Goal: Ask a question

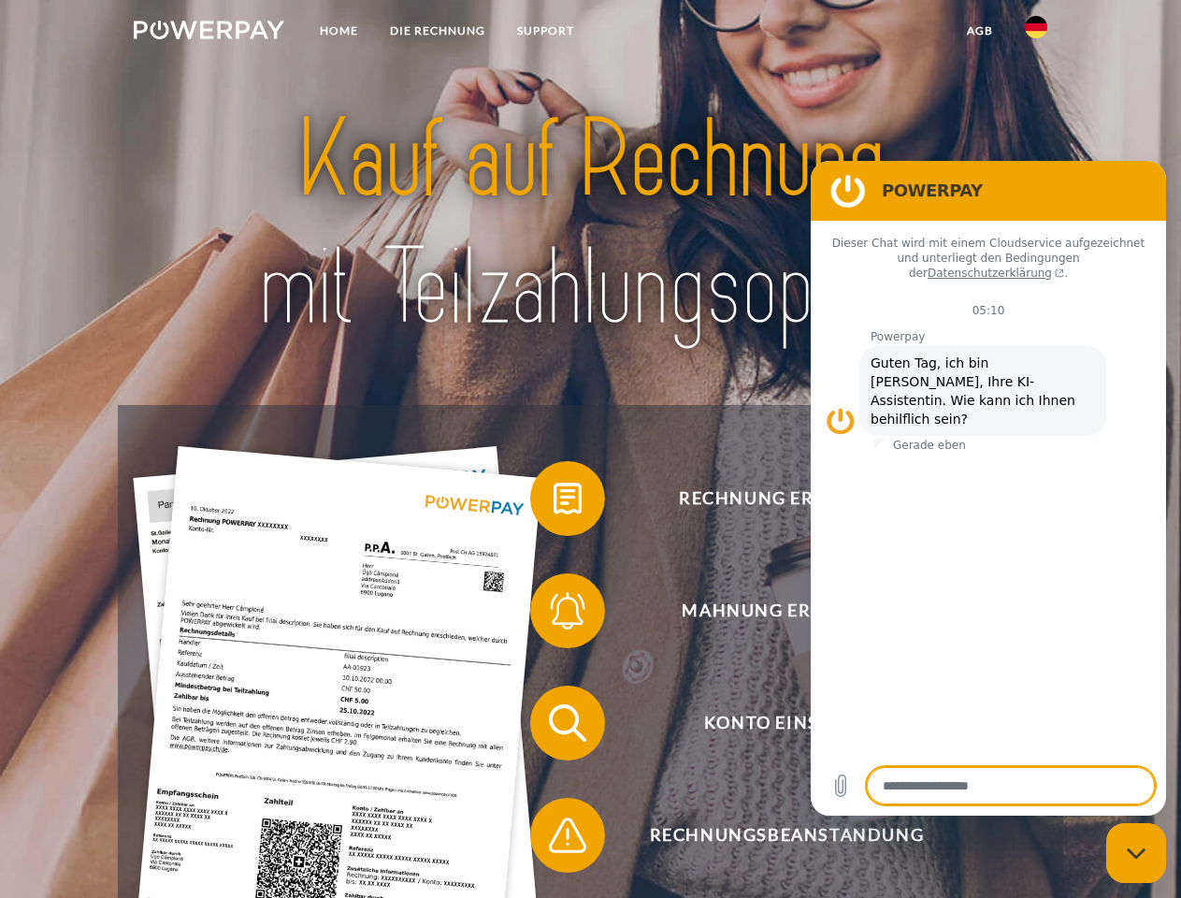
click at [209, 33] on img at bounding box center [209, 30] width 151 height 19
click at [1036, 33] on img at bounding box center [1036, 27] width 22 height 22
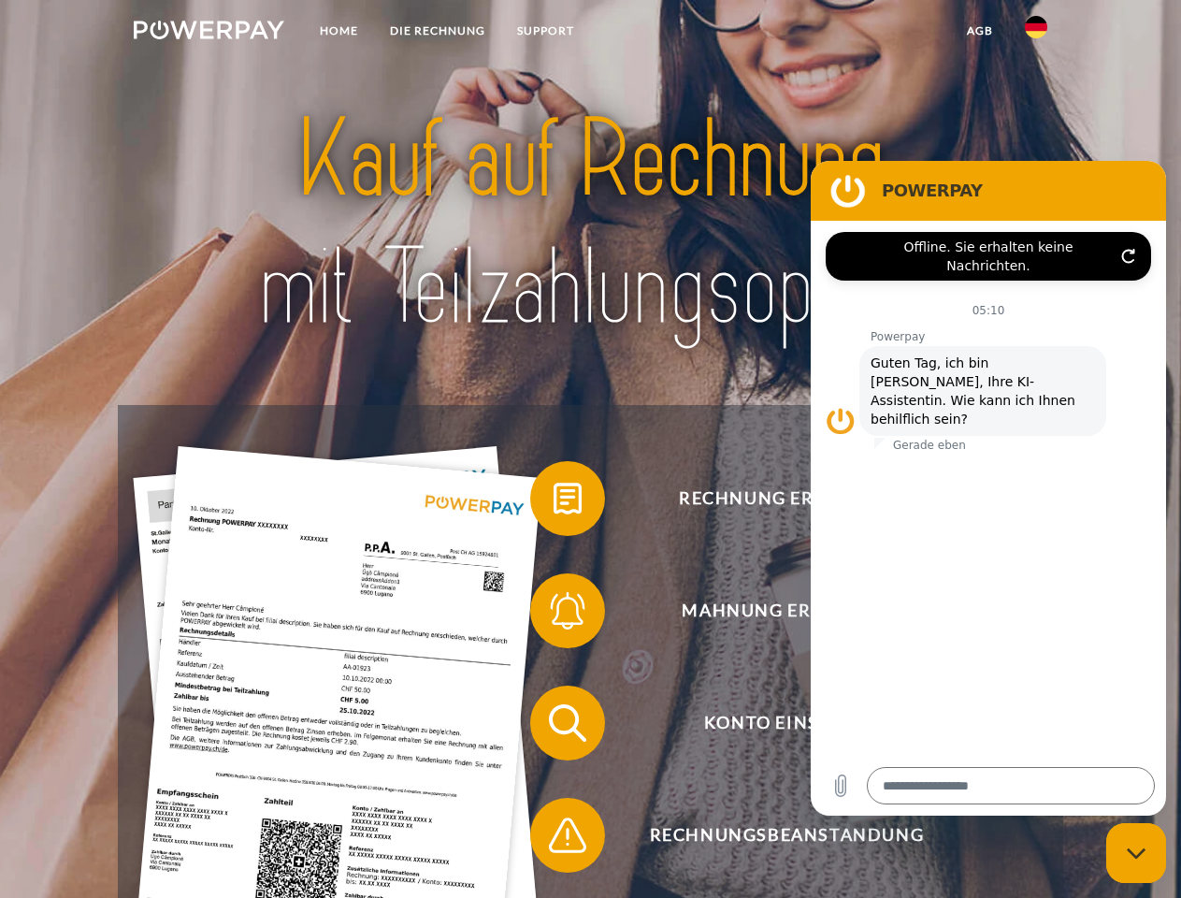
click at [979, 31] on link "agb" at bounding box center [980, 31] width 58 height 34
click at [554, 502] on span at bounding box center [540, 499] width 94 height 94
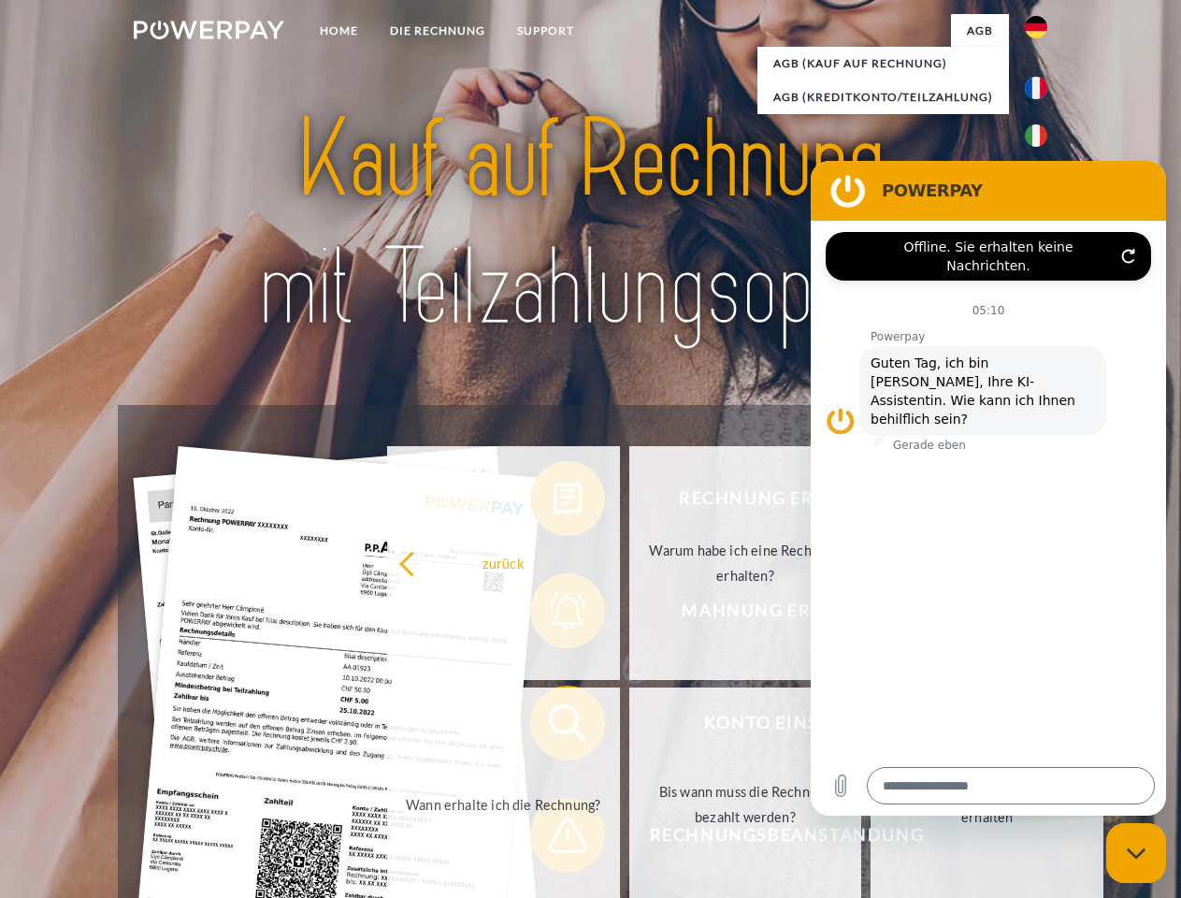
click at [554, 614] on div "Rechnung erhalten? Mahnung erhalten? Konto einsehen" at bounding box center [590, 779] width 945 height 748
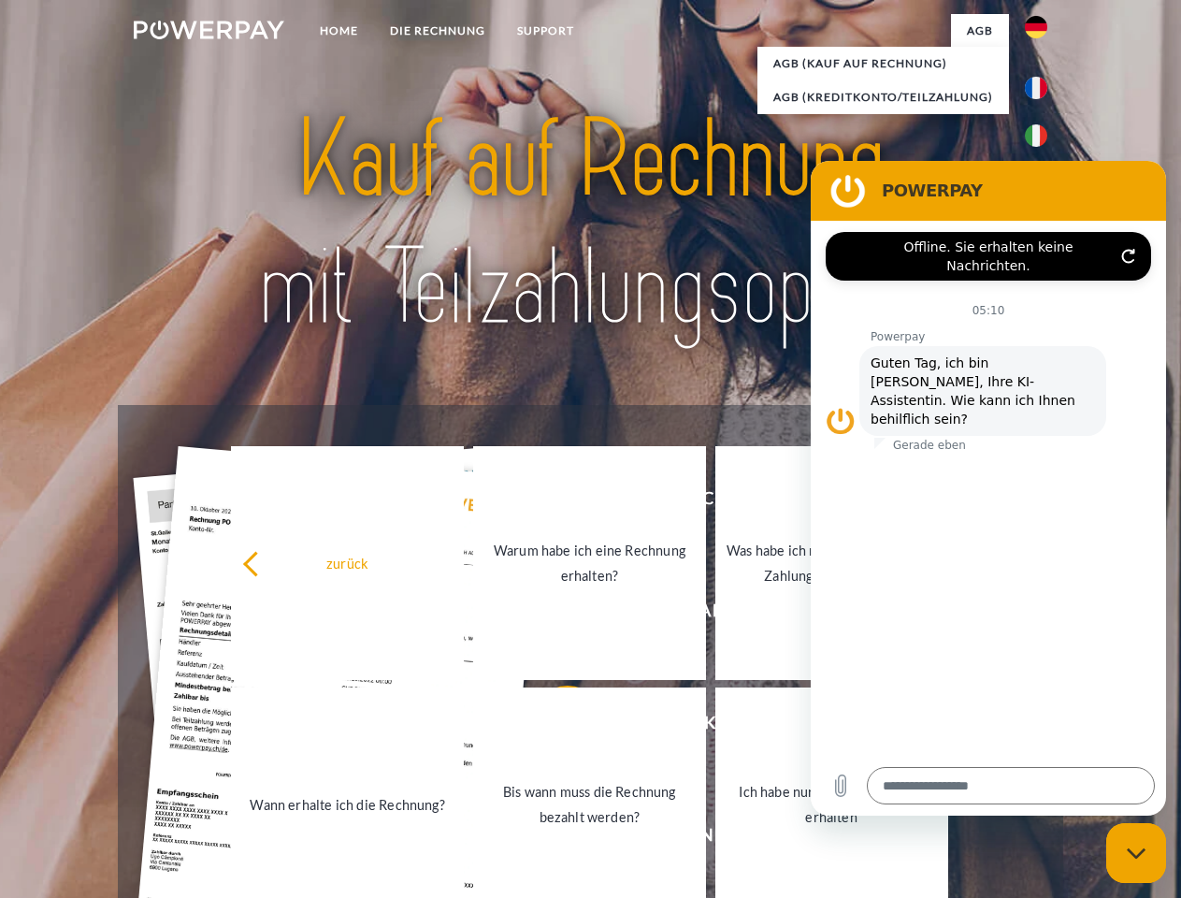
click at [554, 727] on link "Bis wann muss die Rechnung bezahlt werden?" at bounding box center [589, 804] width 233 height 234
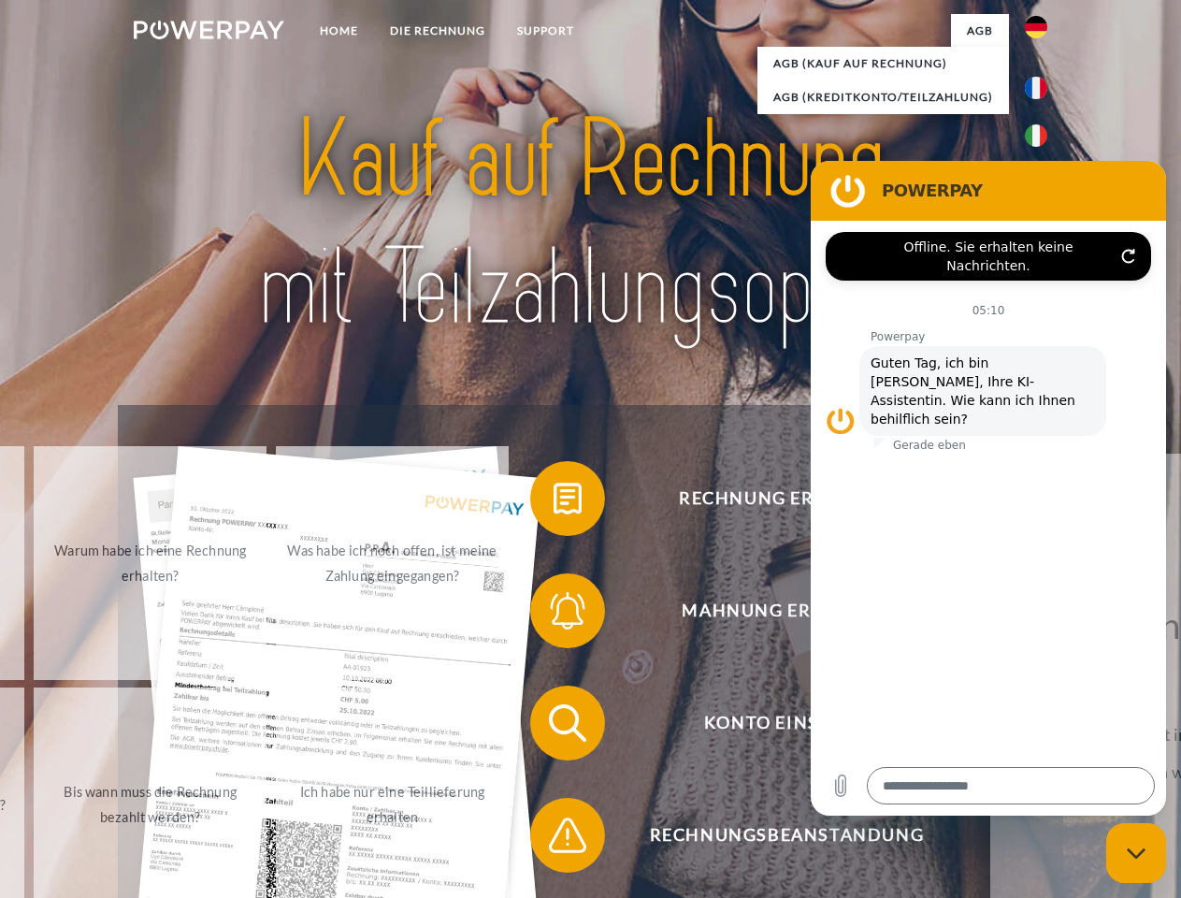
click at [554, 839] on span at bounding box center [540, 835] width 94 height 94
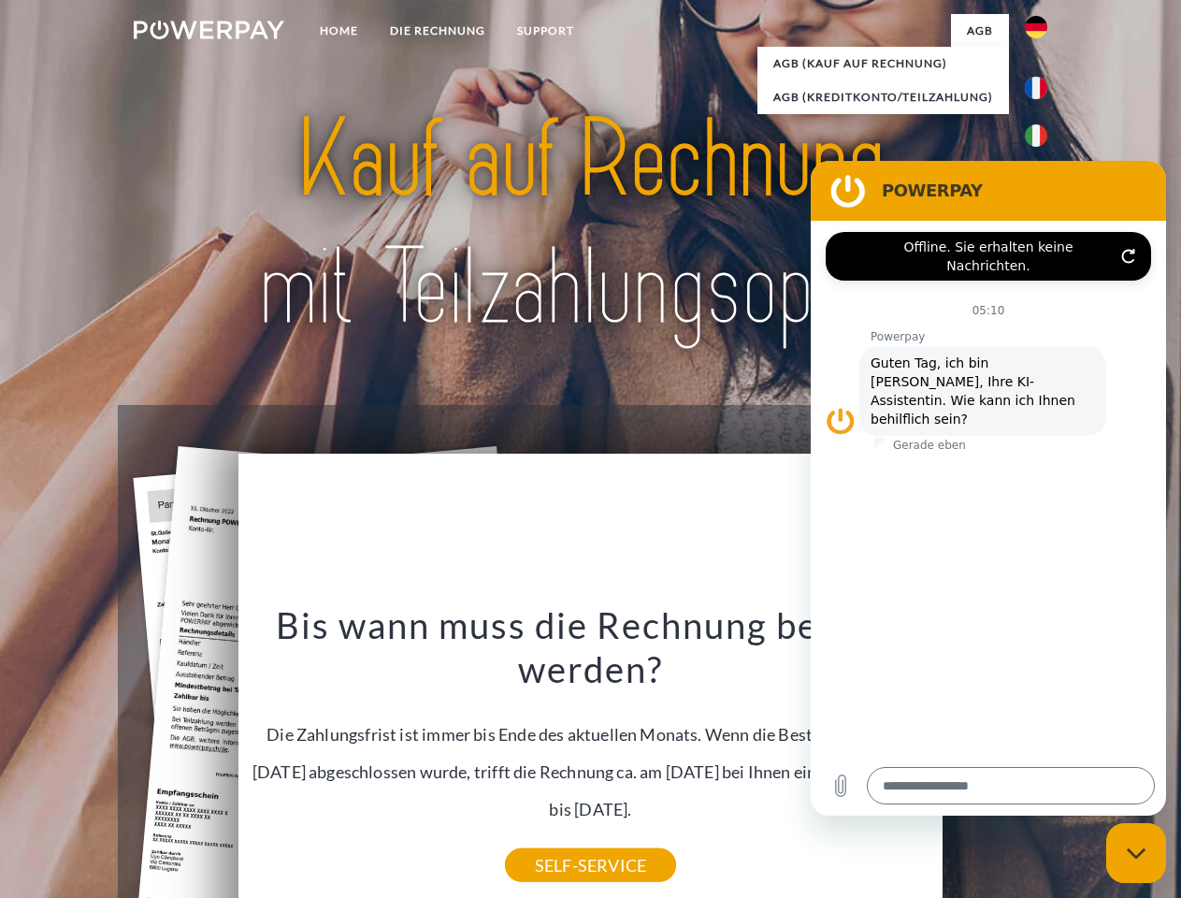
click at [1136, 853] on icon "Messaging-Fenster schließen" at bounding box center [1137, 853] width 20 height 12
type textarea "*"
